Goal: Navigation & Orientation: Find specific page/section

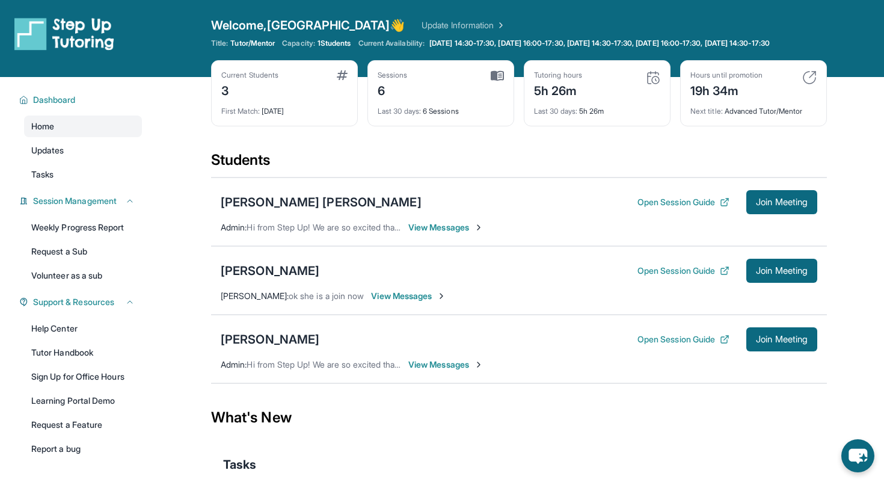
scroll to position [23, 0]
